Goal: Find specific page/section: Find specific page/section

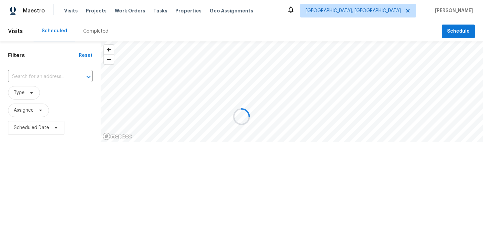
click at [122, 12] on div at bounding box center [241, 116] width 483 height 233
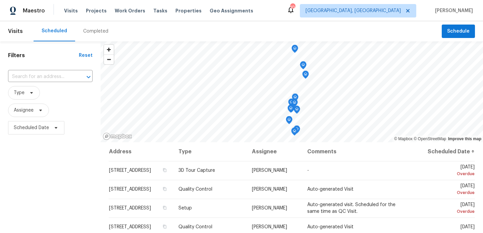
click at [122, 12] on span "Work Orders" at bounding box center [130, 10] width 31 height 7
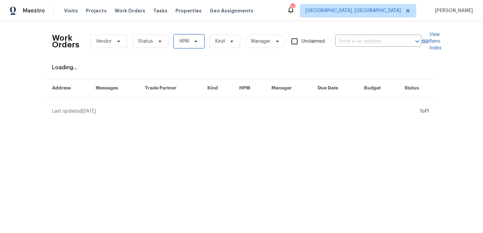
click at [192, 45] on span "HPM" at bounding box center [189, 41] width 31 height 13
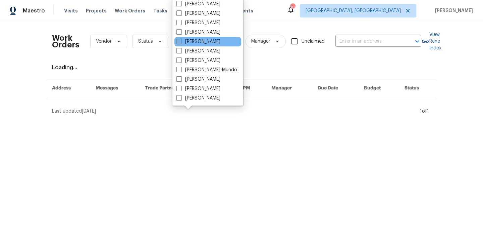
click at [181, 42] on span at bounding box center [178, 41] width 5 height 5
click at [181, 42] on input "[PERSON_NAME]" at bounding box center [178, 40] width 4 height 4
checkbox input "true"
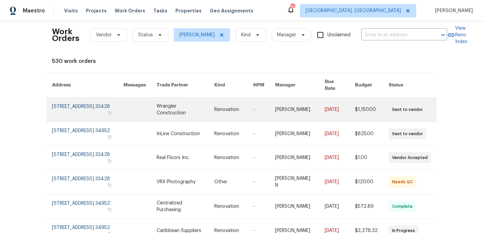
scroll to position [7, 0]
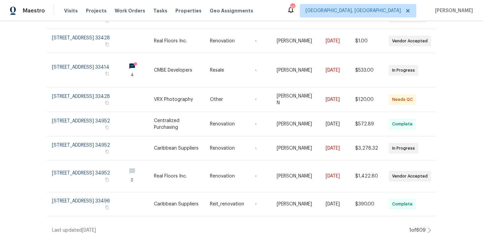
scroll to position [149, 0]
